Goal: Task Accomplishment & Management: Use online tool/utility

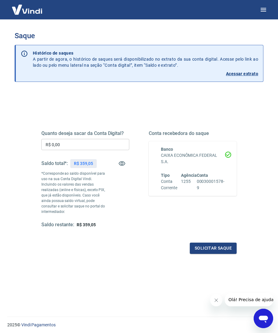
click at [84, 146] on input "R$ 0,00" at bounding box center [85, 144] width 88 height 11
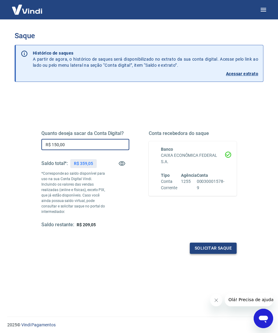
type input "R$ 150,00"
click at [208, 247] on button "Solicitar saque" at bounding box center [213, 248] width 47 height 11
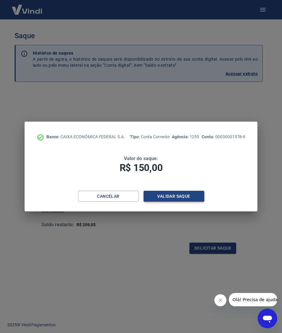
click at [166, 200] on button "Validar saque" at bounding box center [174, 196] width 61 height 11
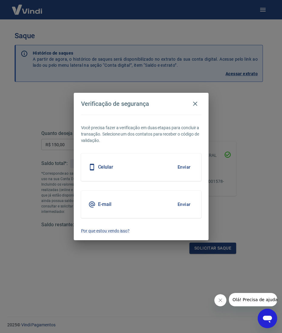
click at [187, 166] on button "Enviar" at bounding box center [184, 167] width 20 height 13
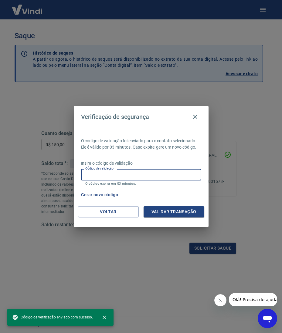
click at [144, 177] on input "Código de validação" at bounding box center [141, 174] width 120 height 11
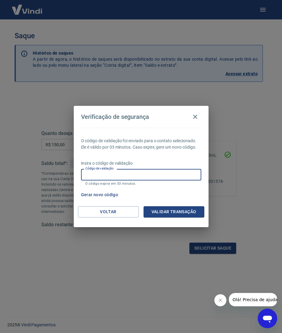
click at [151, 176] on input "Código de validação" at bounding box center [141, 174] width 120 height 11
click at [150, 175] on input "Código de validação" at bounding box center [141, 174] width 120 height 11
type input "581010"
click at [170, 208] on button "Validar transação" at bounding box center [174, 212] width 61 height 11
